Goal: Task Accomplishment & Management: Manage account settings

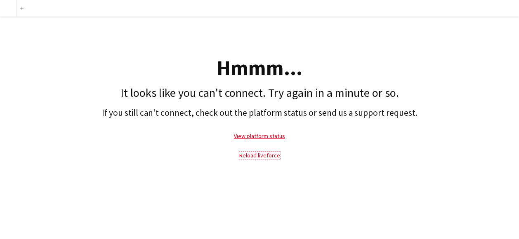
click at [260, 156] on link "Reload liveforce" at bounding box center [259, 155] width 41 height 7
click at [253, 136] on link "View platform status" at bounding box center [259, 135] width 51 height 7
click at [270, 137] on link "View platform status" at bounding box center [259, 135] width 51 height 7
click at [248, 153] on link "Reload liveforce" at bounding box center [259, 155] width 41 height 7
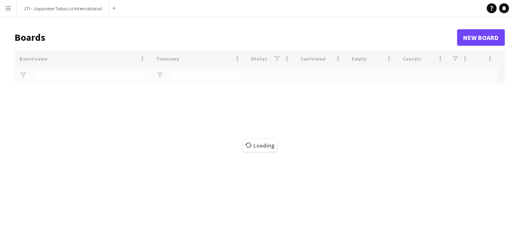
click at [56, 73] on div "Loading" at bounding box center [259, 145] width 490 height 190
type input "***"
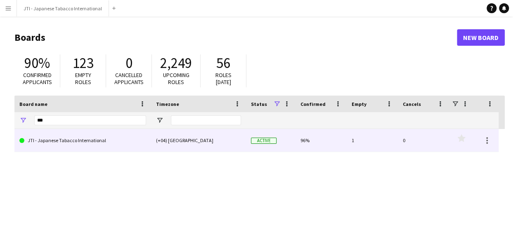
click at [75, 142] on link "JTI - Japanese Tabacco International" at bounding box center [82, 140] width 127 height 23
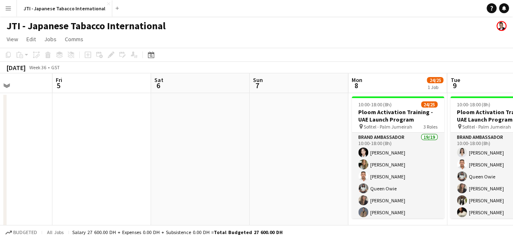
scroll to position [0, 348]
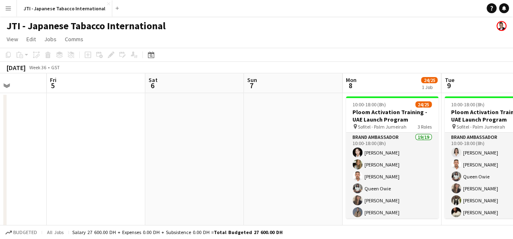
drag, startPoint x: 421, startPoint y: 173, endPoint x: 72, endPoint y: 166, distance: 349.1
click at [72, 166] on app-calendar-viewport "Mon 1 0/1 1 Job Tue 2 Wed 3 Thu 4 Fri 5 Sat 6 Sun 7 Mon 8 24/25 1 Job Tue 9 24/…" at bounding box center [256, 154] width 513 height 162
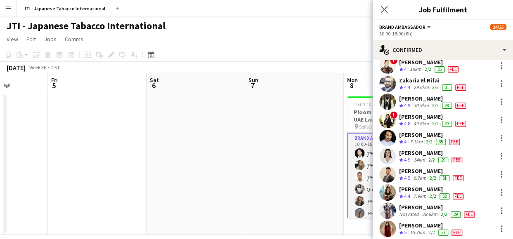
scroll to position [206, 0]
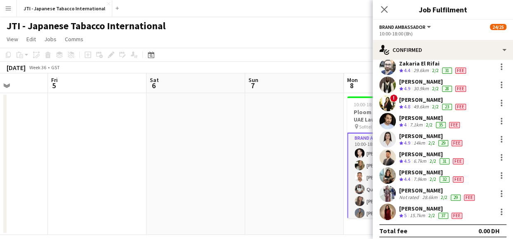
click at [420, 156] on div "[PERSON_NAME]" at bounding box center [432, 154] width 66 height 7
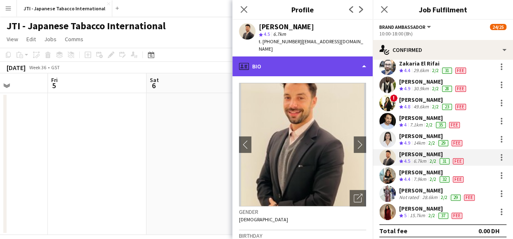
click at [300, 60] on div "profile Bio" at bounding box center [302, 67] width 140 height 20
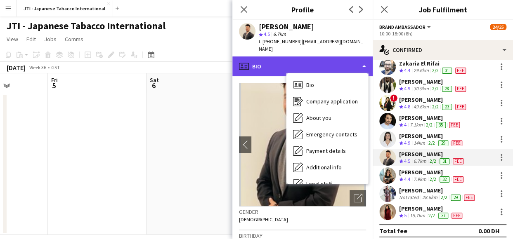
click at [300, 60] on div "profile Bio" at bounding box center [302, 67] width 140 height 20
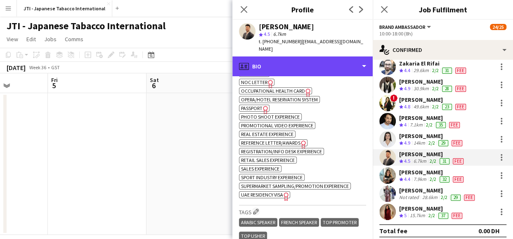
scroll to position [619, 0]
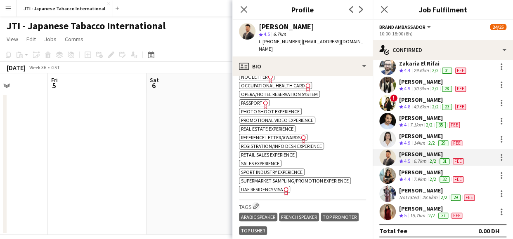
click at [267, 189] on span "UAE Residency Visa" at bounding box center [262, 189] width 42 height 6
click at [243, 10] on icon at bounding box center [244, 9] width 8 height 8
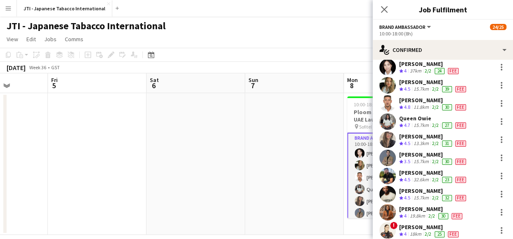
scroll to position [0, 0]
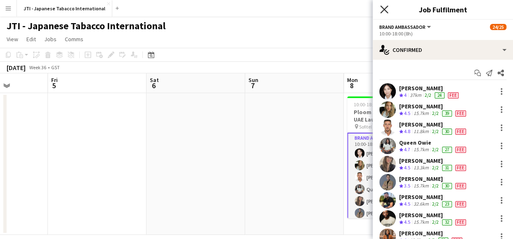
click at [386, 8] on icon "Close pop-in" at bounding box center [384, 9] width 8 height 8
